Goal: Consume media (video, audio): Consume media (video, audio)

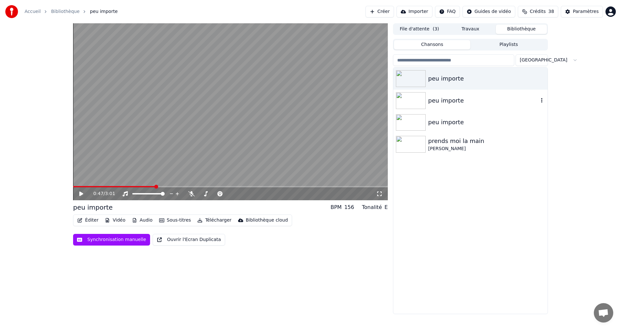
click at [441, 101] on div "peu importe" at bounding box center [483, 100] width 110 height 9
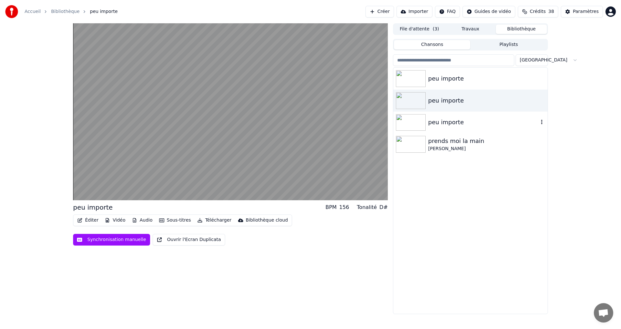
click at [437, 123] on div "peu importe" at bounding box center [483, 122] width 110 height 9
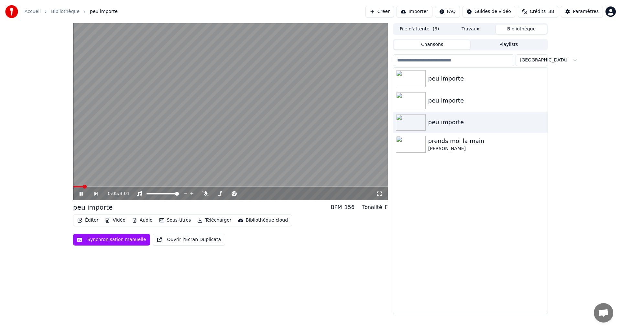
click at [66, 10] on link "Bibliothèque" at bounding box center [65, 11] width 28 height 6
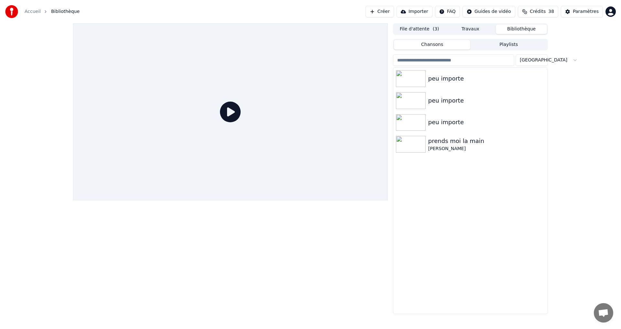
click at [60, 12] on span "Bibliothèque" at bounding box center [65, 11] width 28 height 6
click at [30, 12] on link "Accueil" at bounding box center [33, 11] width 16 height 6
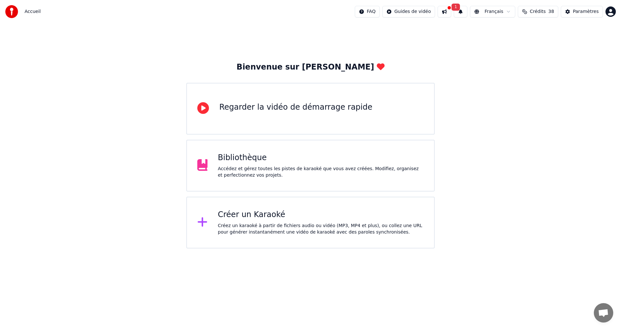
click at [467, 12] on button "1" at bounding box center [460, 12] width 14 height 12
click at [451, 13] on button at bounding box center [444, 12] width 14 height 12
click at [271, 171] on div "Accédez et gérez toutes les pistes de karaoké que vous avez créées. Modifiez, o…" at bounding box center [321, 171] width 206 height 13
